Goal: Communication & Community: Answer question/provide support

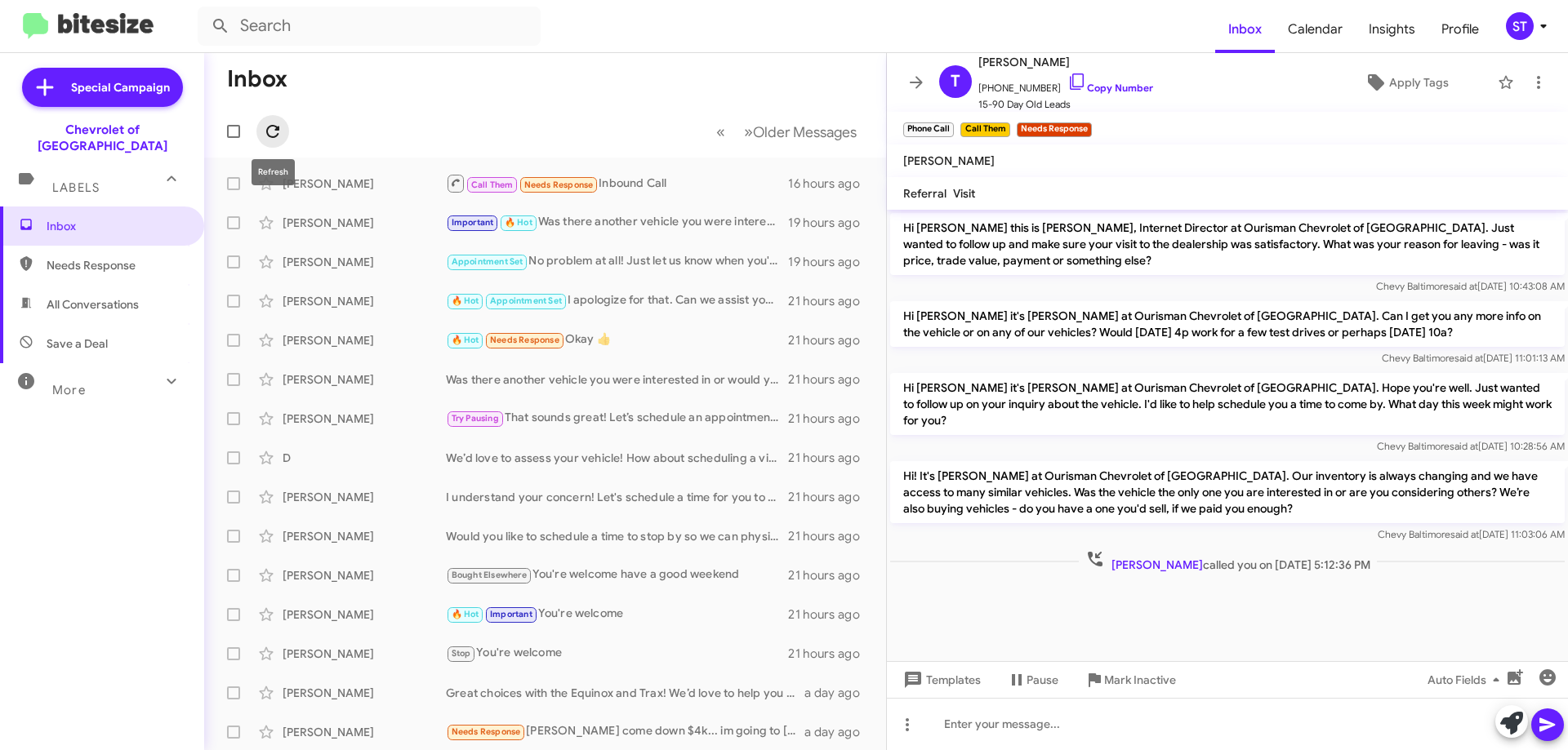
click at [278, 136] on icon at bounding box center [273, 131] width 19 height 19
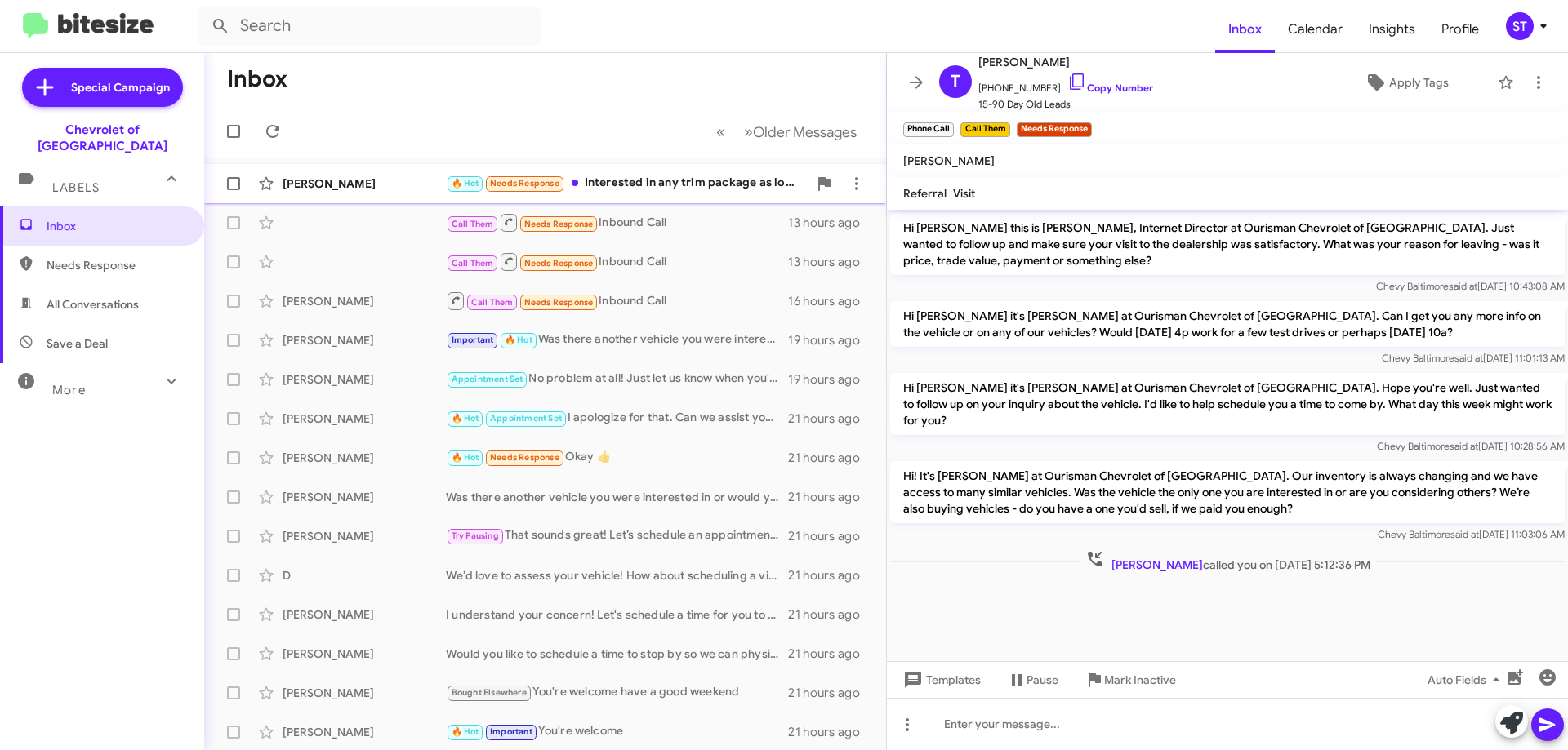
click at [623, 180] on div "🔥 Hot Needs Response Interested in any trim package as long as it has these opt…" at bounding box center [627, 183] width 362 height 19
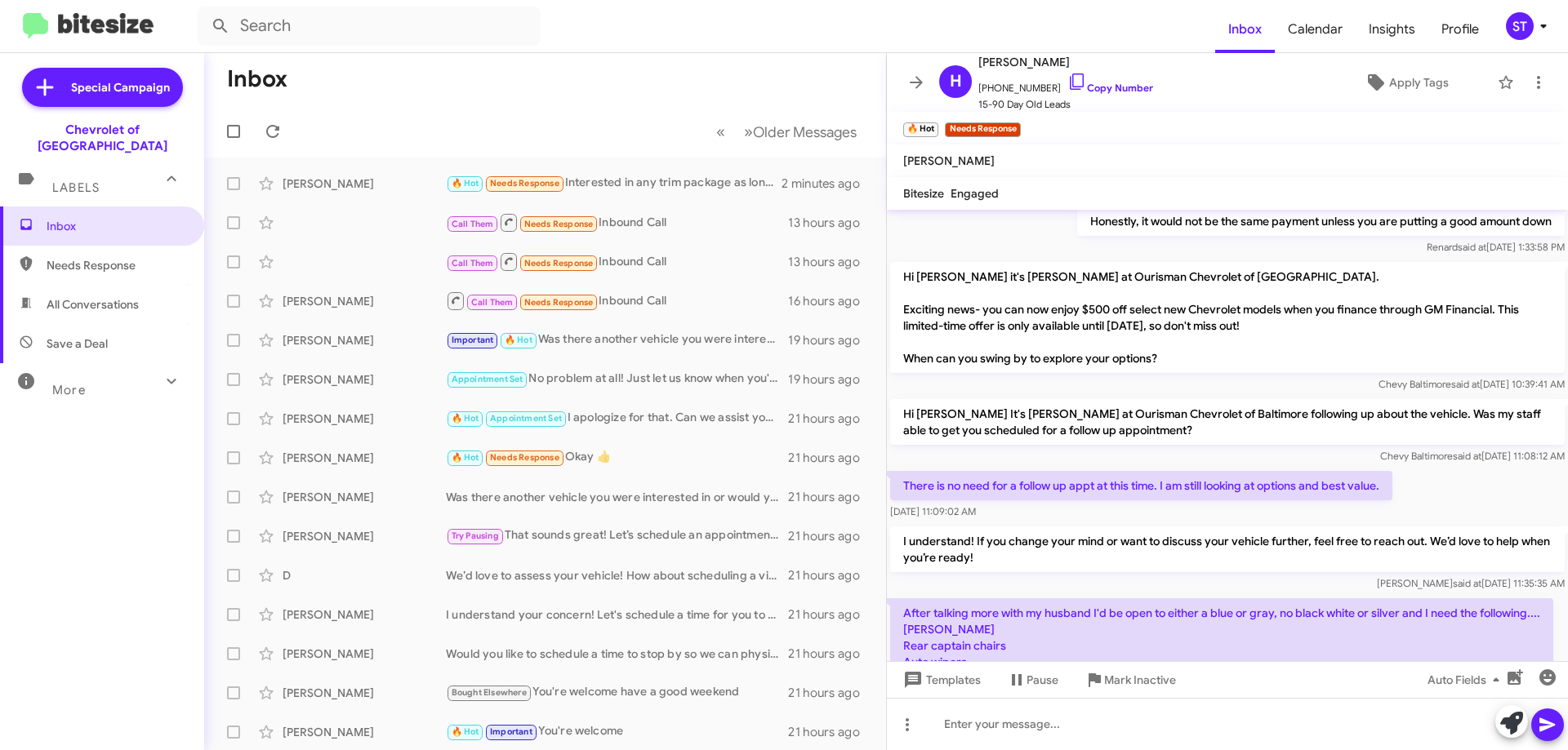
scroll to position [838, 0]
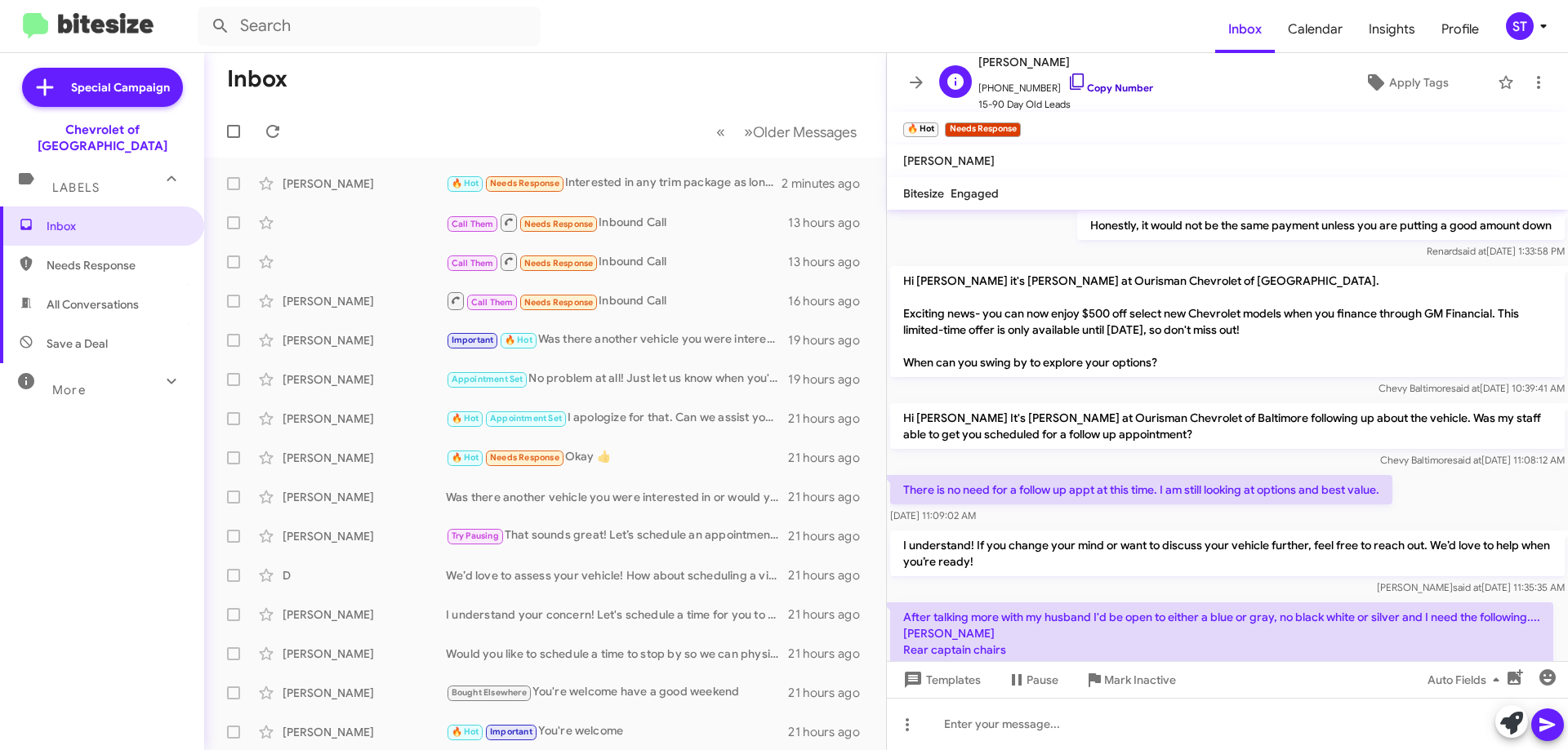
click at [1067, 79] on icon at bounding box center [1077, 82] width 19 height 19
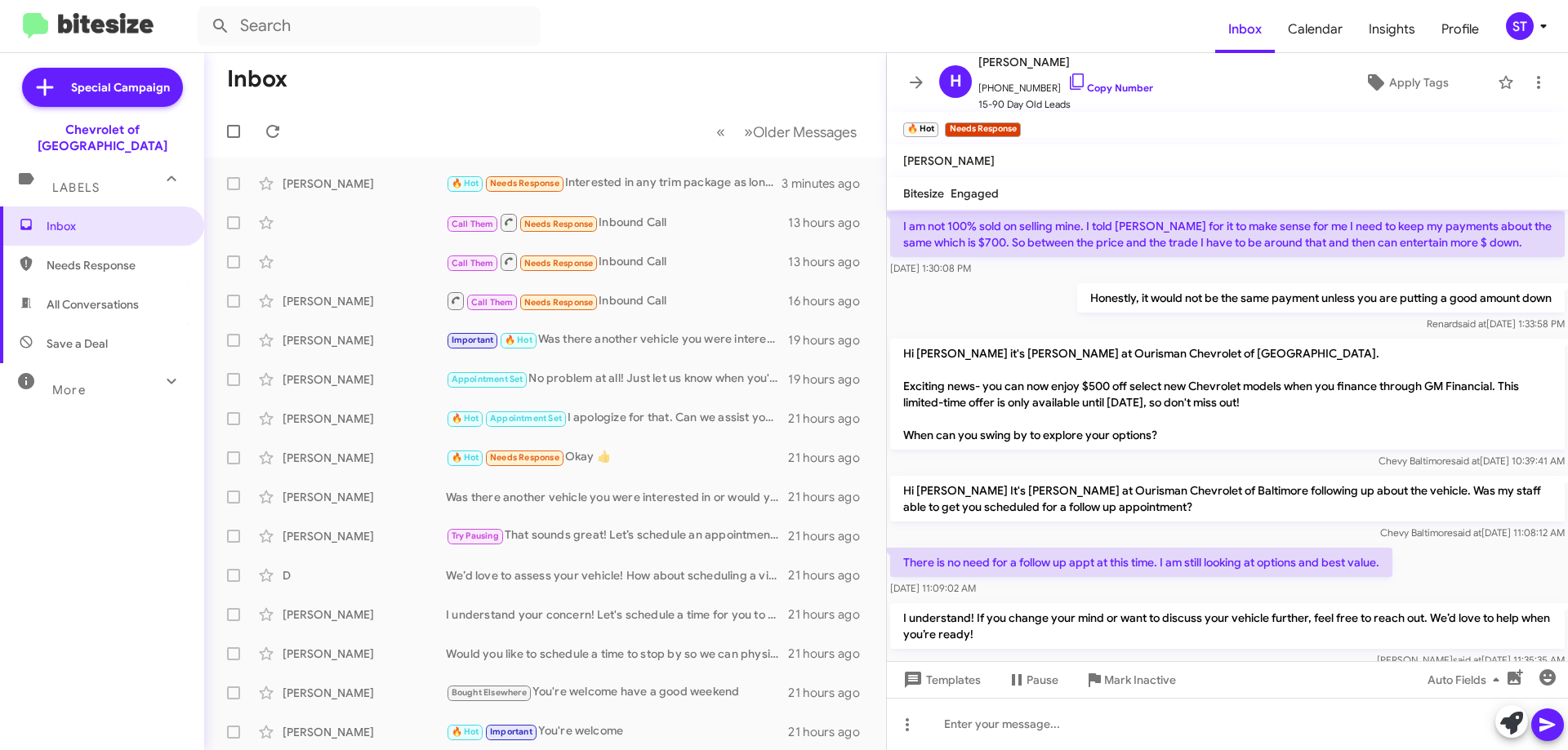
scroll to position [1083, 0]
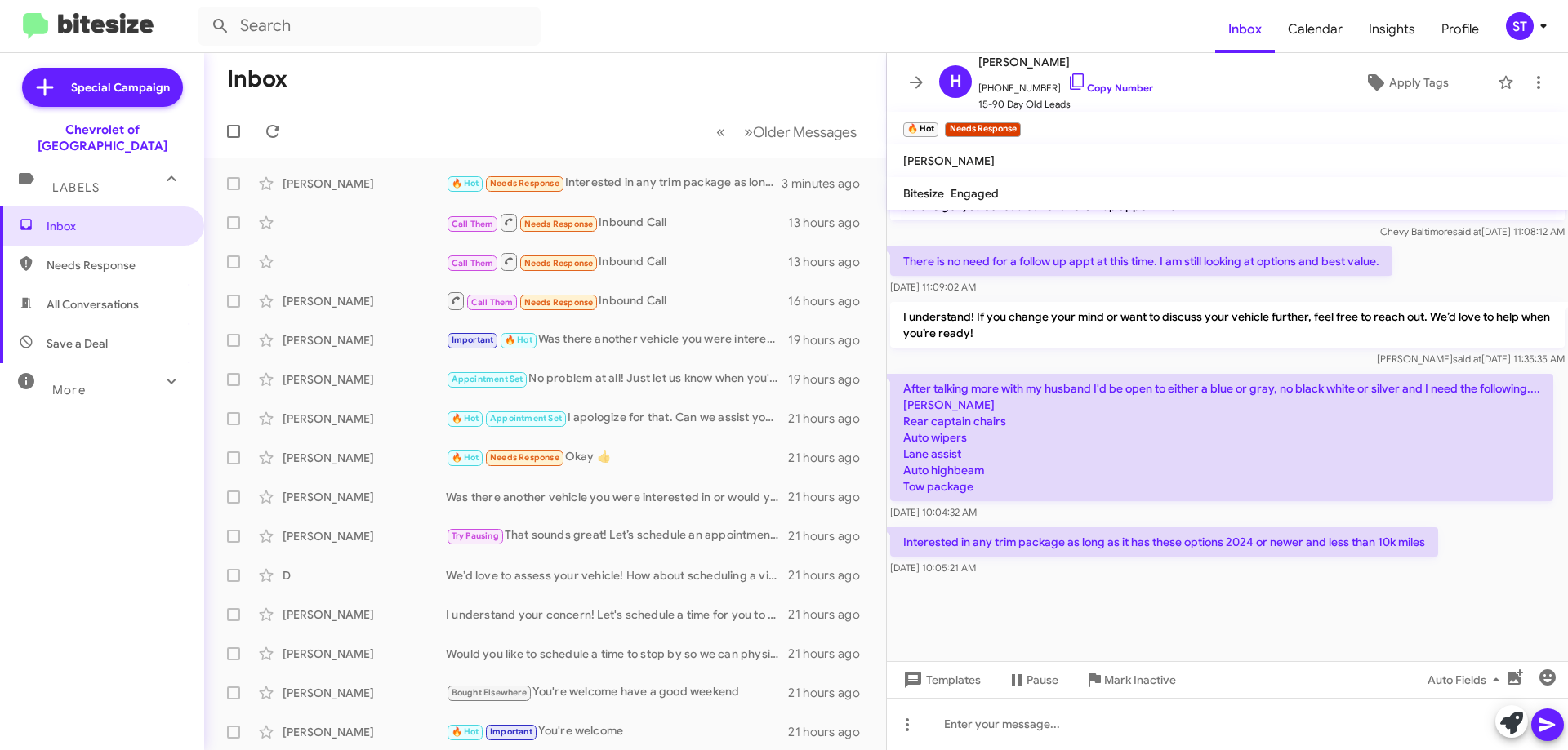
drag, startPoint x: 907, startPoint y: 357, endPoint x: 1024, endPoint y: 486, distance: 174.2
click at [1024, 486] on p "After talking more with my husband I'd be open to either a blue or gray, no bla…" at bounding box center [1221, 437] width 663 height 128
copy p "After talking more with my husband I'd be open to either a blue or gray, no bla…"
drag, startPoint x: 1429, startPoint y: 545, endPoint x: 1082, endPoint y: 597, distance: 350.9
click at [935, 551] on body "Inbox Calendar Insights Profile ST Special Campaign Chevrolet of Baltimore Labe…" at bounding box center [784, 375] width 1568 height 750
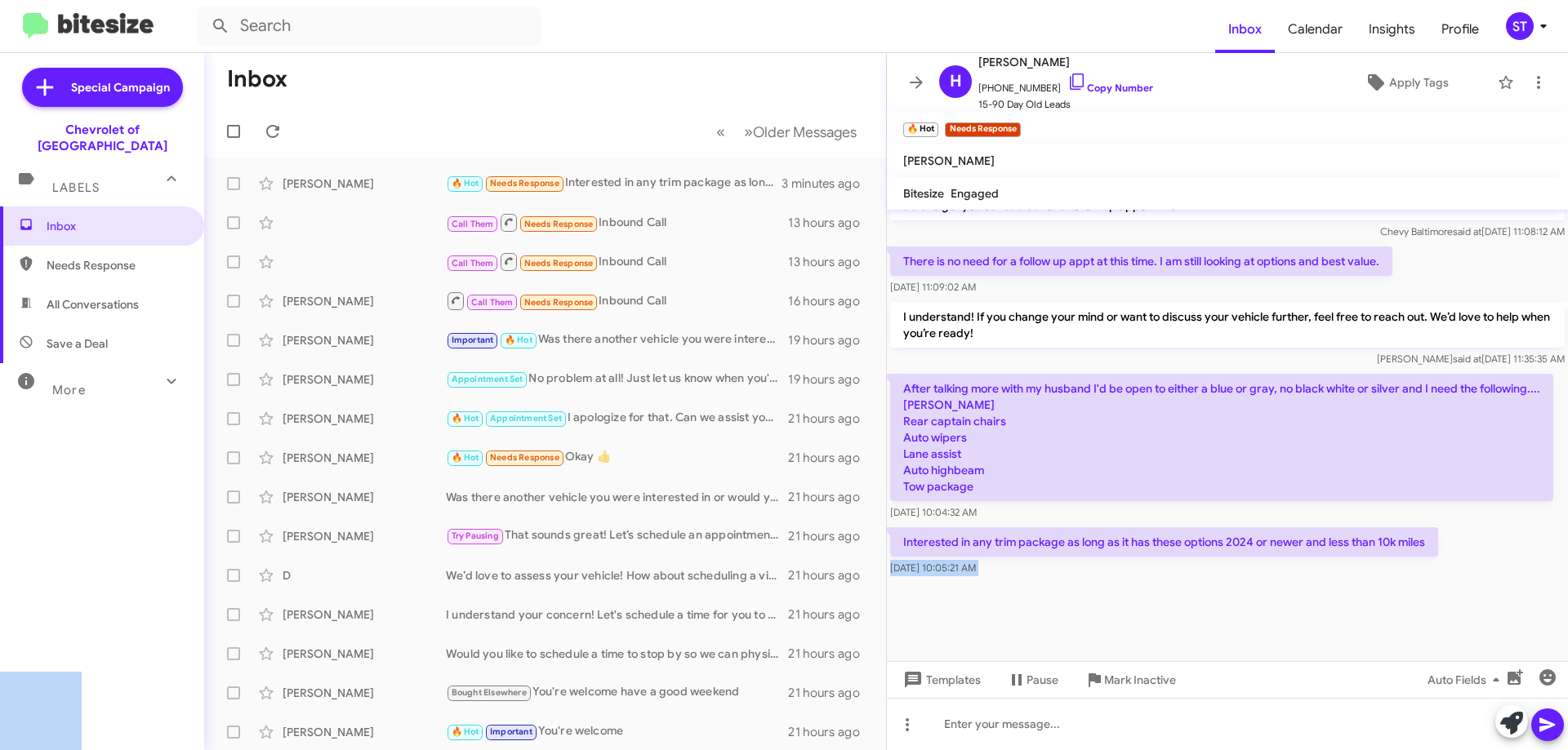
click at [1128, 607] on div at bounding box center [1227, 620] width 681 height 82
click at [1141, 601] on div at bounding box center [1227, 620] width 681 height 82
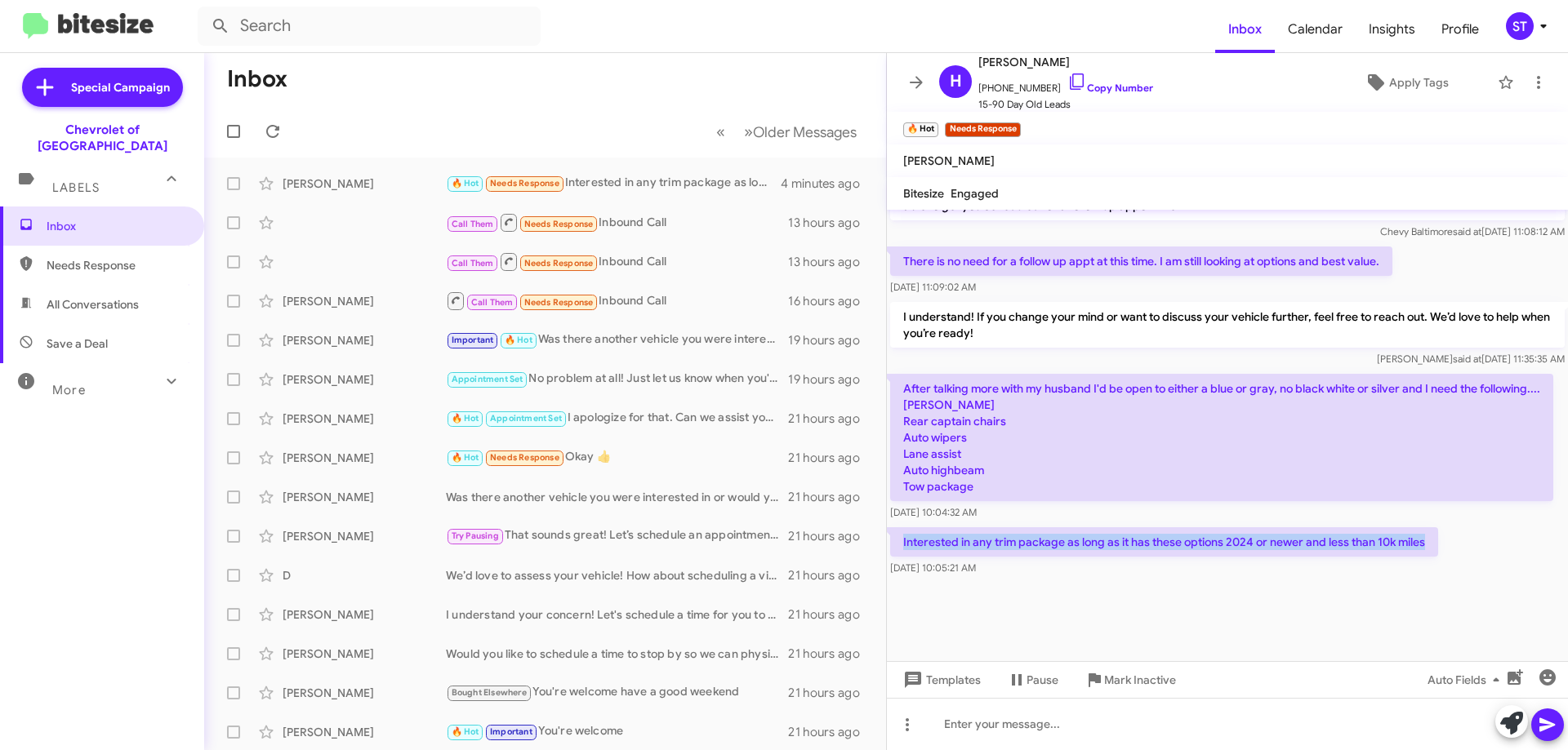
drag, startPoint x: 900, startPoint y: 539, endPoint x: 1426, endPoint y: 549, distance: 526.1
click at [1426, 549] on p "Interested in any trim package as long as it has these options 2024 or newer an…" at bounding box center [1163, 542] width 548 height 30
copy p "Interested in any trim package as long as it has these options 2024 or newer an…"
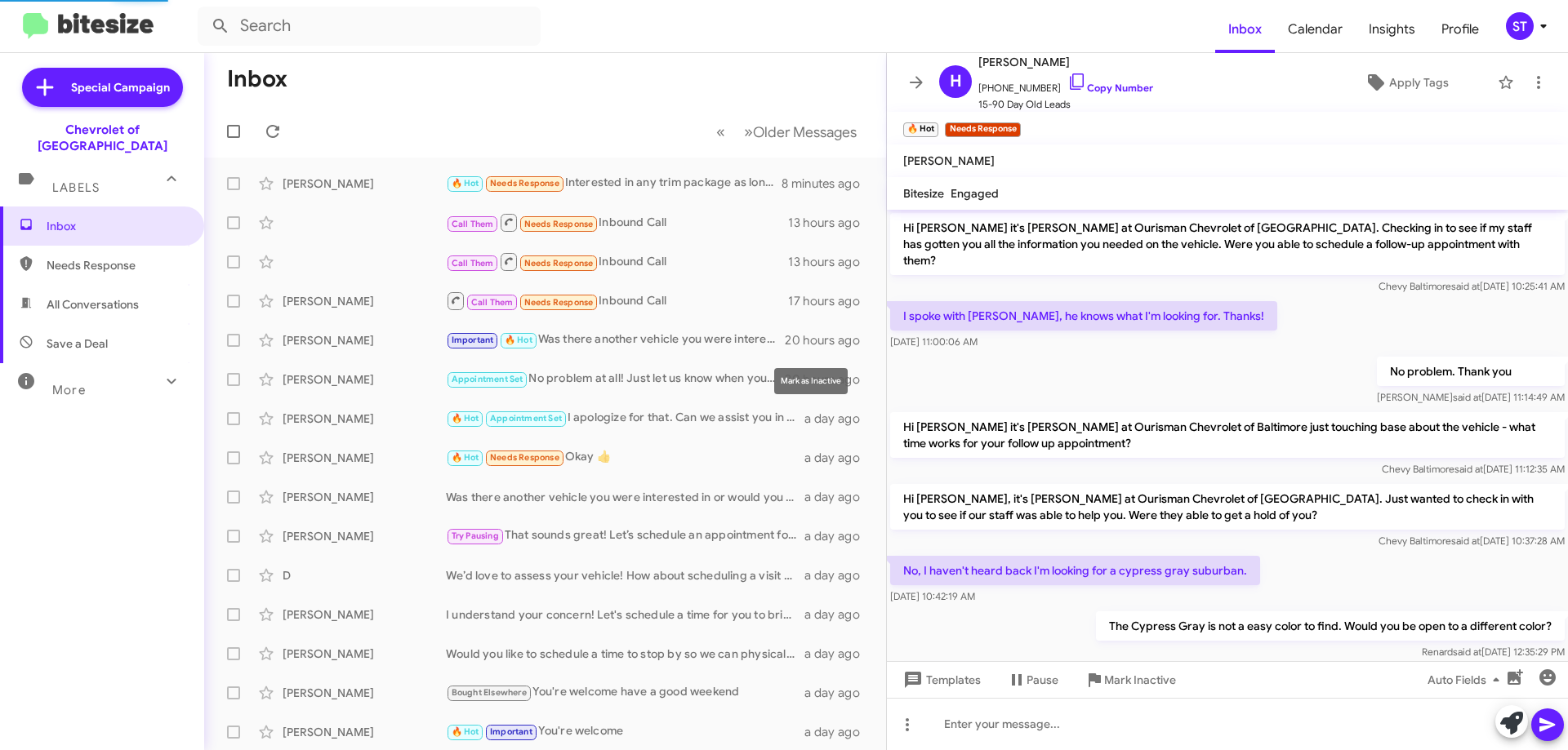
scroll to position [1050, 0]
